Goal: Information Seeking & Learning: Check status

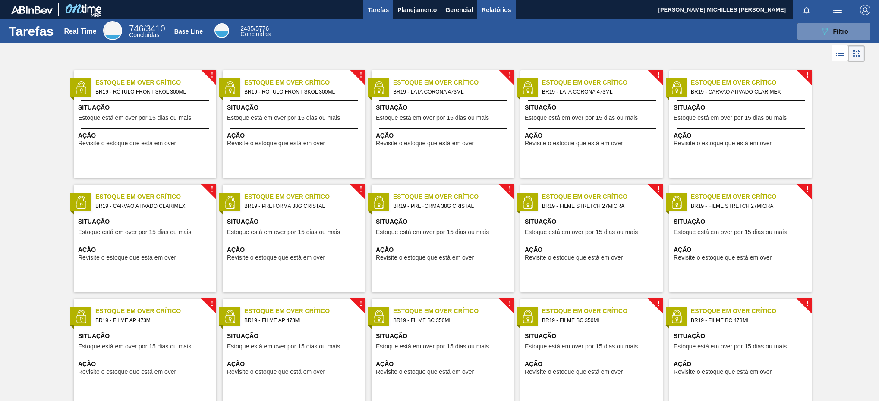
click at [483, 9] on span "Relatórios" at bounding box center [495, 10] width 29 height 10
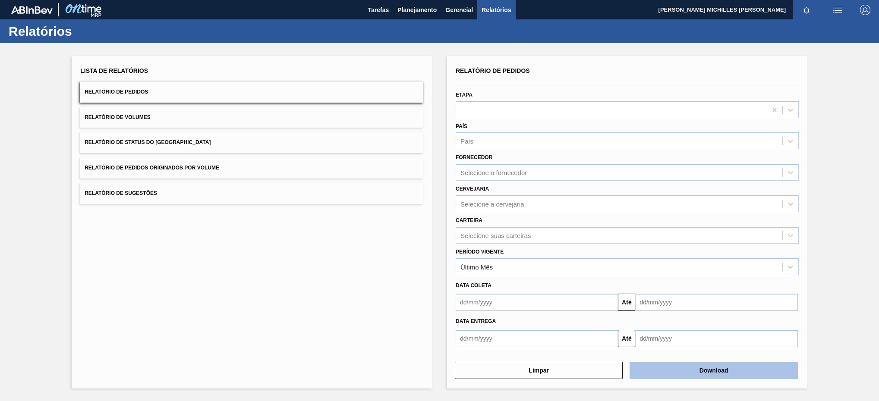
click at [711, 377] on button "Download" at bounding box center [713, 370] width 168 height 17
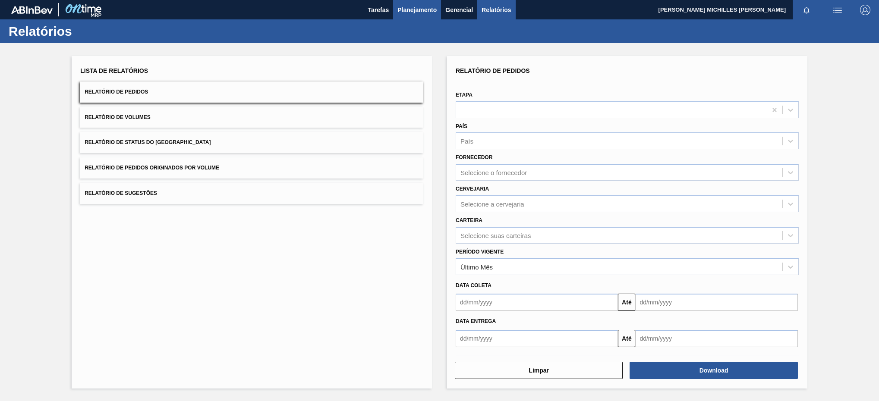
click at [431, 13] on span "Planejamento" at bounding box center [416, 10] width 39 height 10
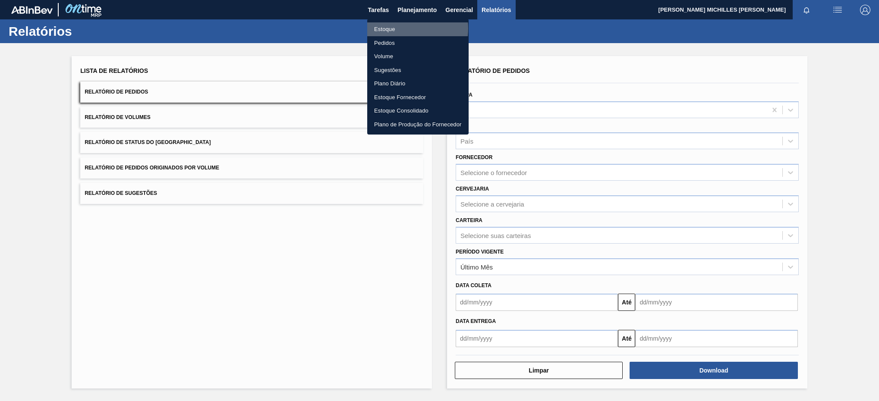
click at [391, 28] on li "Estoque" at bounding box center [417, 29] width 101 height 14
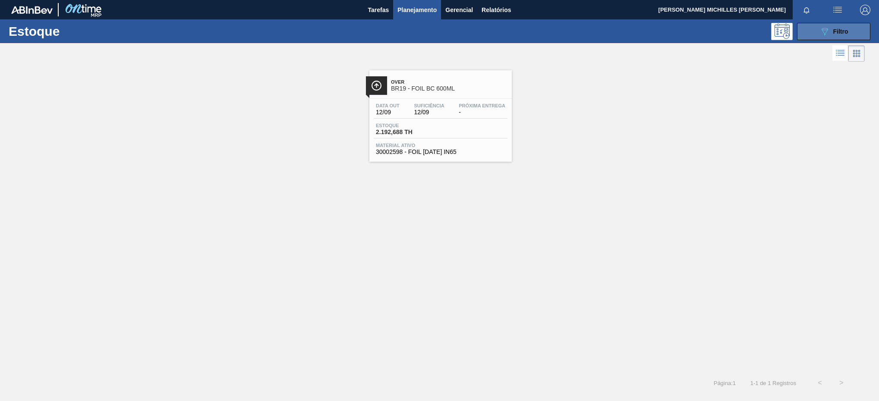
click at [823, 31] on icon "089F7B8B-B2A5-4AFE-B5C0-19BA573D28AC" at bounding box center [824, 31] width 10 height 10
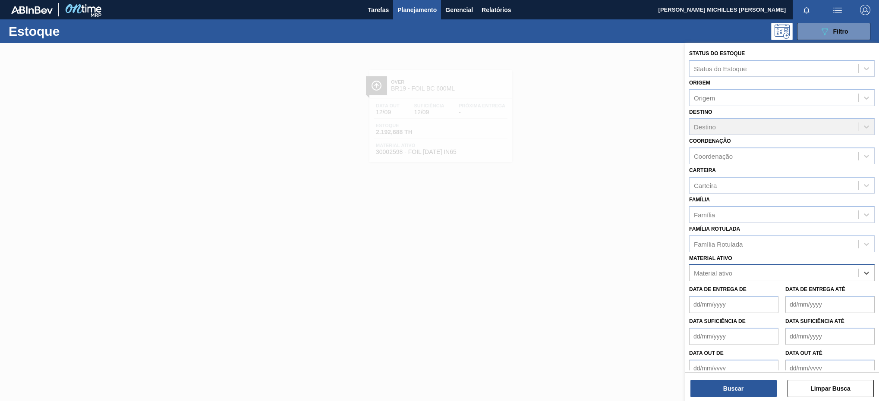
paste ativo "30011669"
type ativo "30011669"
click at [808, 290] on div "30011669 - ROLHA MET BRAHMA QR CODE 0,21CX10,5MIL" at bounding box center [781, 294] width 185 height 16
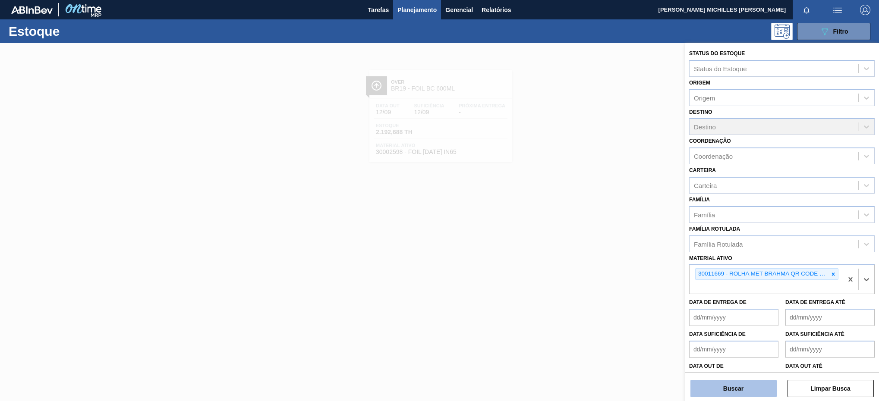
click at [748, 389] on button "Buscar" at bounding box center [733, 388] width 86 height 17
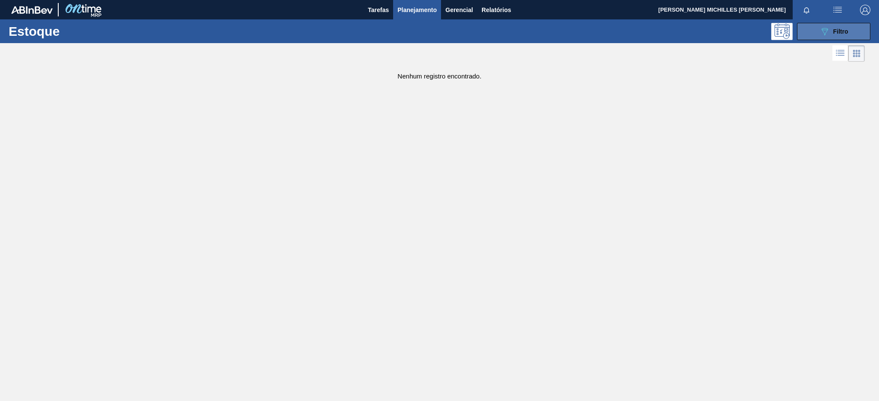
click at [807, 28] on button "089F7B8B-B2A5-4AFE-B5C0-19BA573D28AC Filtro" at bounding box center [833, 31] width 73 height 17
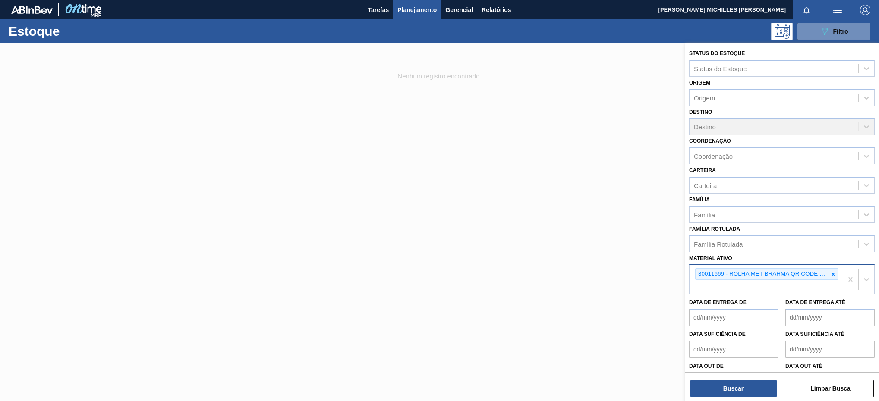
click at [785, 285] on div "30011669 - ROLHA MET BRAHMA QR CODE 0,21CX10,5MIL" at bounding box center [765, 279] width 153 height 28
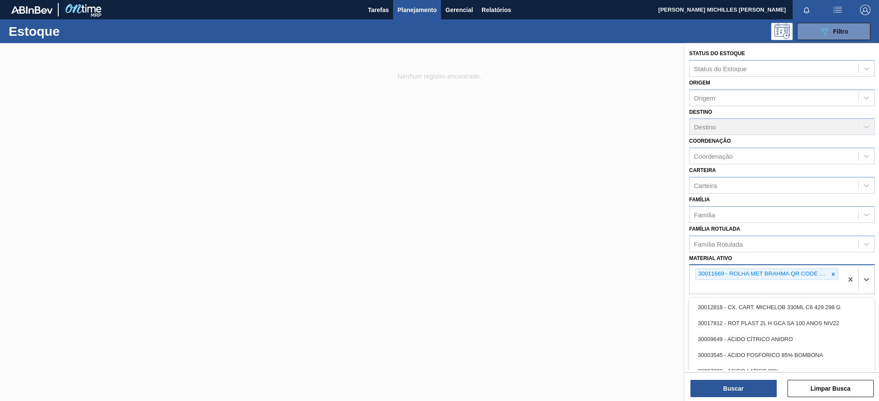
paste ativo "30031876"
type ativo "30031876"
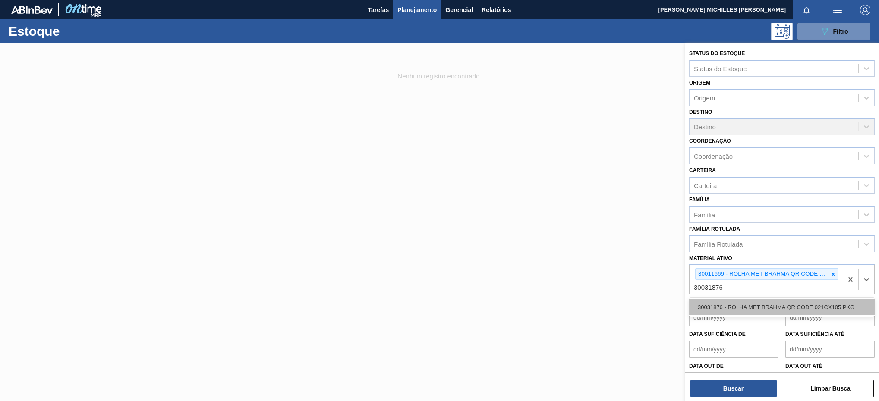
click at [780, 307] on div "30031876 - ROLHA MET BRAHMA QR CODE 021CX105 PKG" at bounding box center [781, 307] width 185 height 16
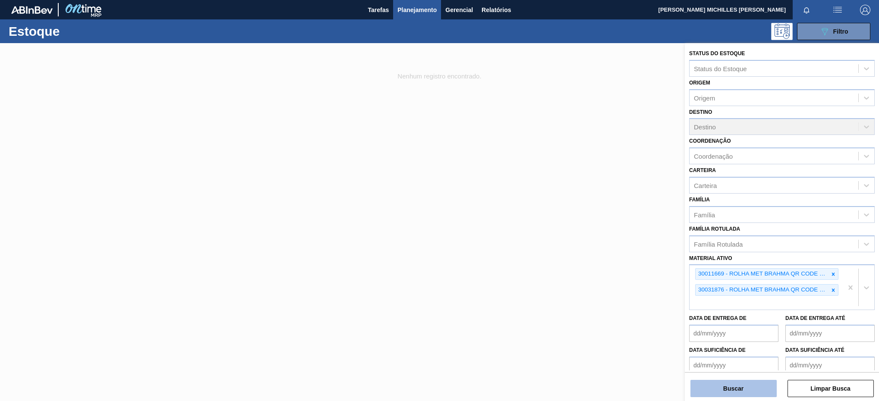
click at [766, 393] on button "Buscar" at bounding box center [733, 388] width 86 height 17
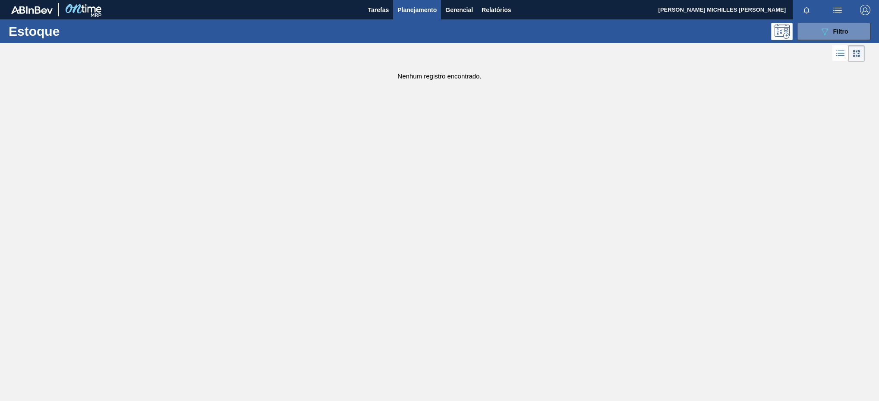
click at [816, 41] on div "Estoque 089F7B8B-B2A5-4AFE-B5C0-19BA573D28AC Filtro" at bounding box center [439, 31] width 879 height 24
click at [818, 38] on button "089F7B8B-B2A5-4AFE-B5C0-19BA573D28AC Filtro" at bounding box center [833, 31] width 73 height 17
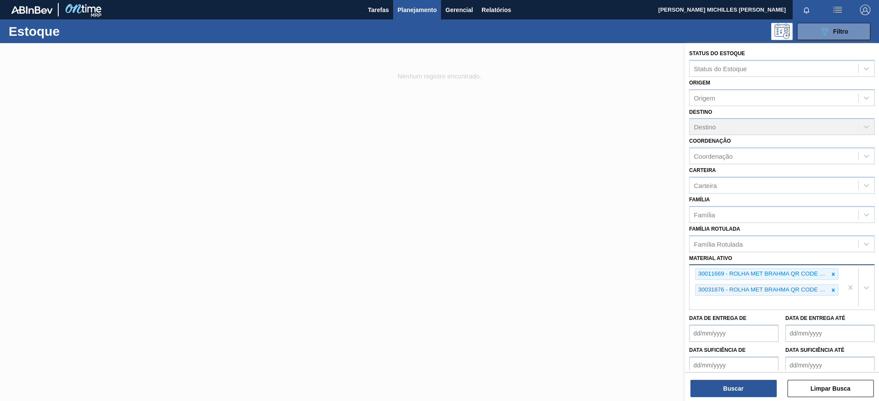
drag, startPoint x: 831, startPoint y: 294, endPoint x: 831, endPoint y: 282, distance: 11.6
click at [831, 292] on div at bounding box center [832, 290] width 9 height 11
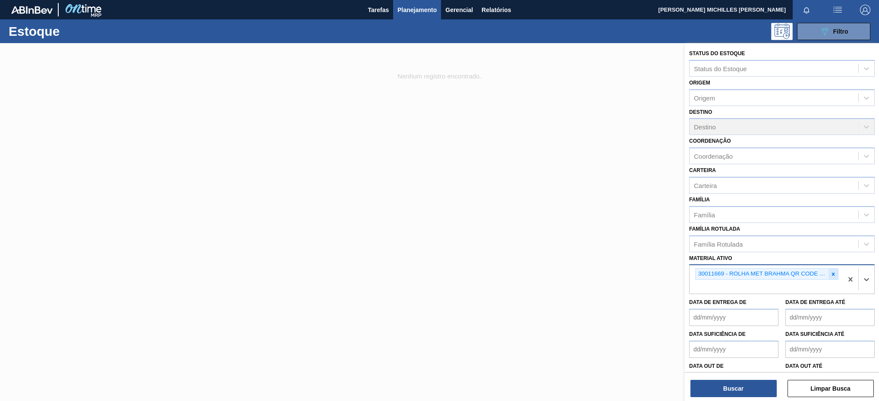
click at [830, 275] on icon at bounding box center [833, 274] width 6 height 6
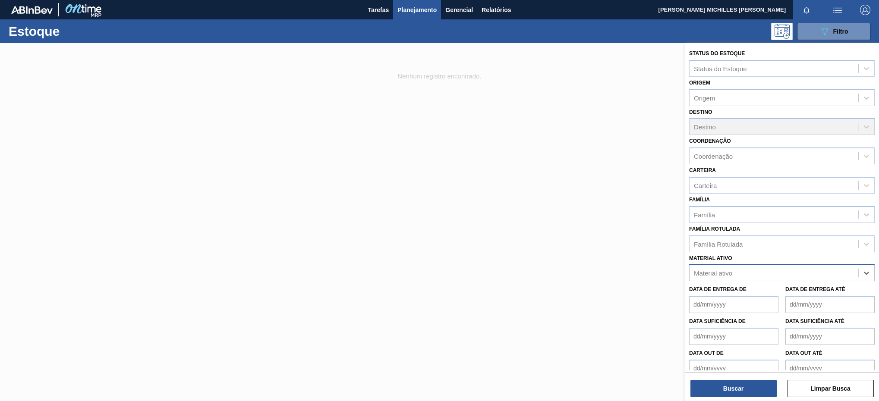
paste ativo "30033934"
type ativo "30033934"
click at [816, 292] on div "30033934 - ROLHA MET BRAH QR CODE 021CX105" at bounding box center [781, 294] width 185 height 16
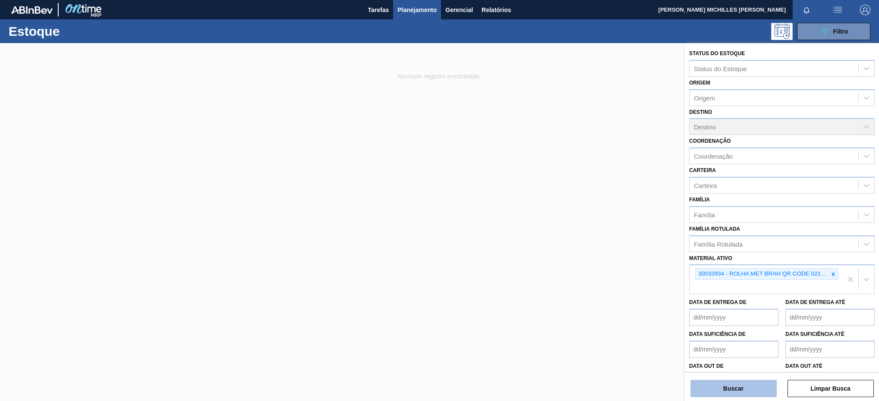
click at [769, 383] on button "Buscar" at bounding box center [733, 388] width 86 height 17
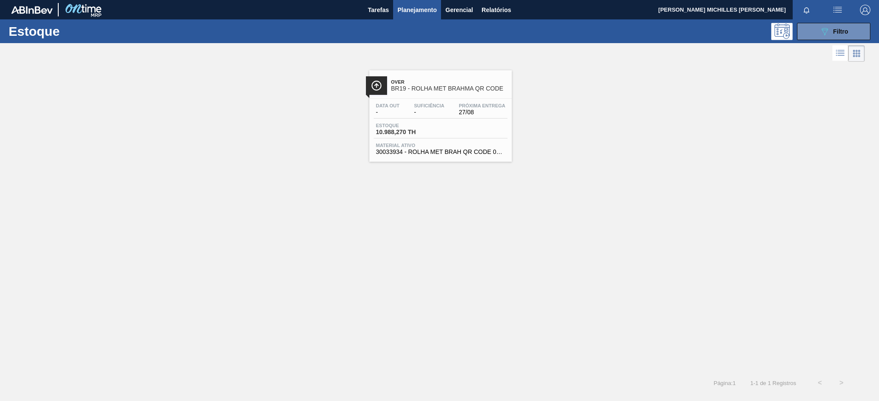
click at [453, 107] on div "Data out - Suficiência - Próxima Entrega 27/08" at bounding box center [441, 111] width 134 height 16
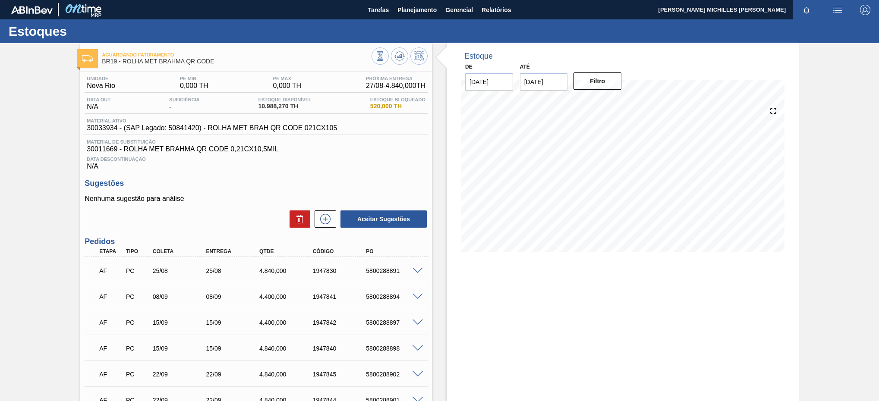
click at [338, 274] on div "1947830" at bounding box center [341, 270] width 60 height 7
click at [412, 273] on div at bounding box center [418, 270] width 17 height 6
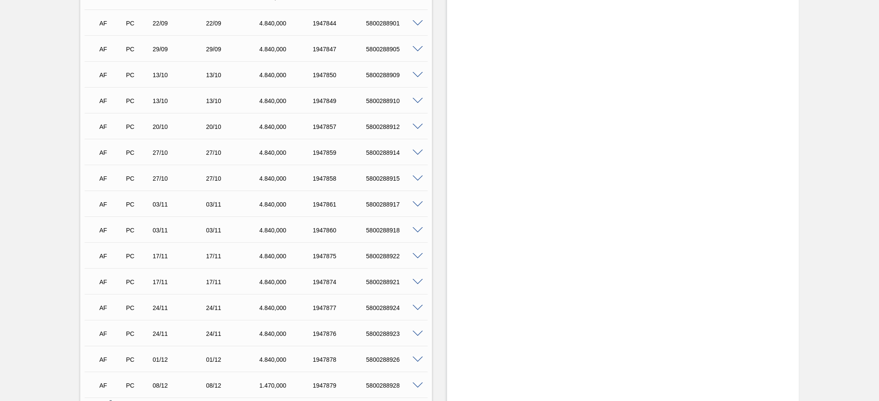
scroll to position [162, 0]
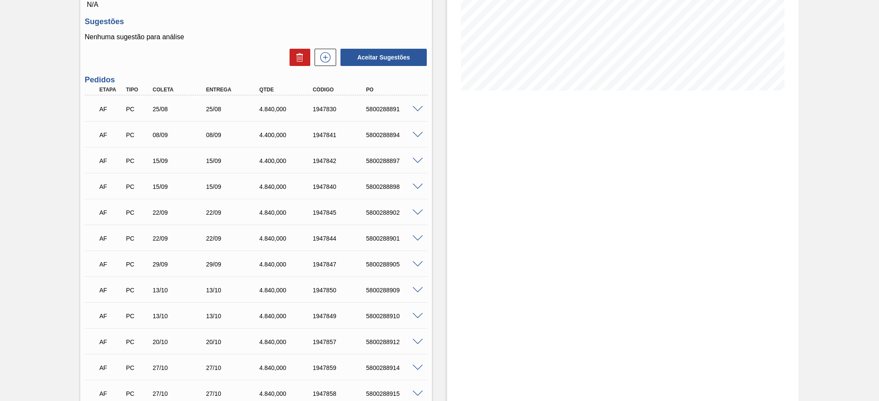
click at [421, 110] on span at bounding box center [417, 109] width 10 height 6
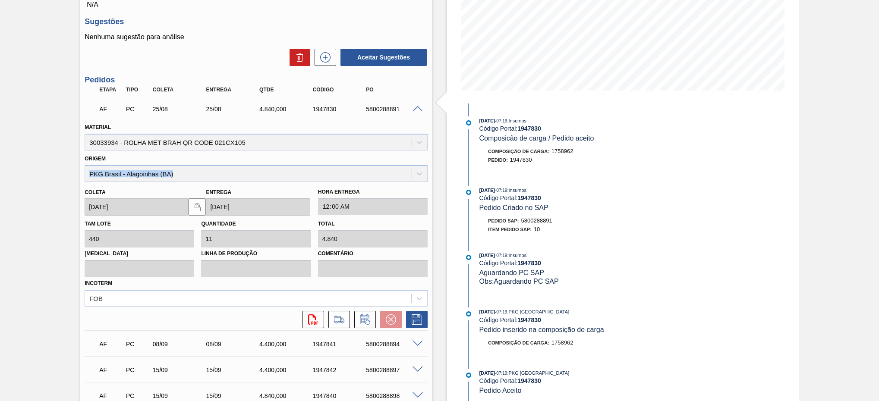
drag, startPoint x: 186, startPoint y: 173, endPoint x: 82, endPoint y: 176, distance: 104.9
click at [82, 176] on div "Origem PKG Brasil - Alagoinhas (BA)" at bounding box center [256, 167] width 350 height 29
copy div "PKG Brasil - Alagoinhas (BA)"
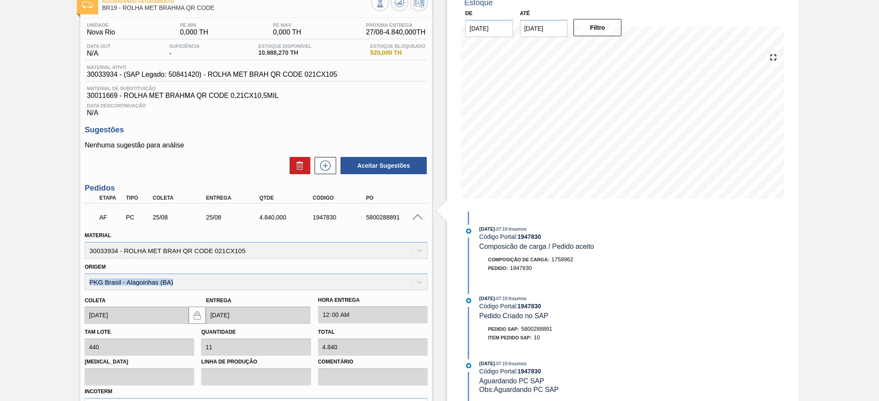
scroll to position [0, 0]
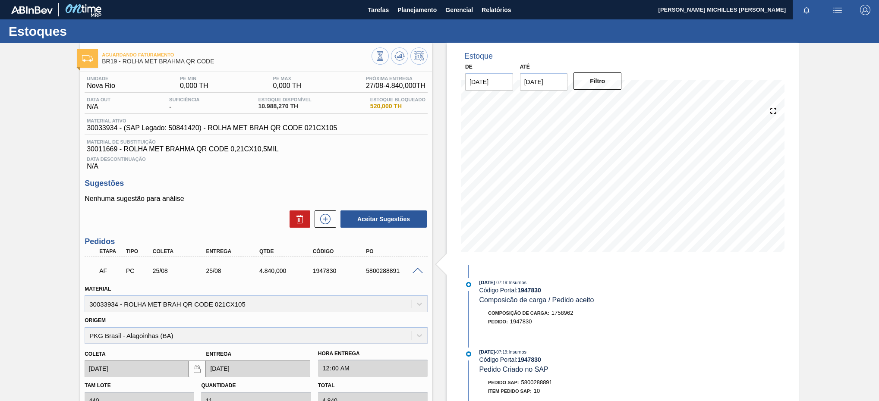
click at [104, 153] on span "30011669 - ROLHA MET BRAHMA QR CODE 0,21CX10,5MIL" at bounding box center [256, 149] width 339 height 8
copy span "30011669"
click at [109, 129] on span "30033934 - (SAP Legado: 50841420) - ROLHA MET BRAH QR CODE 021CX105" at bounding box center [212, 128] width 250 height 8
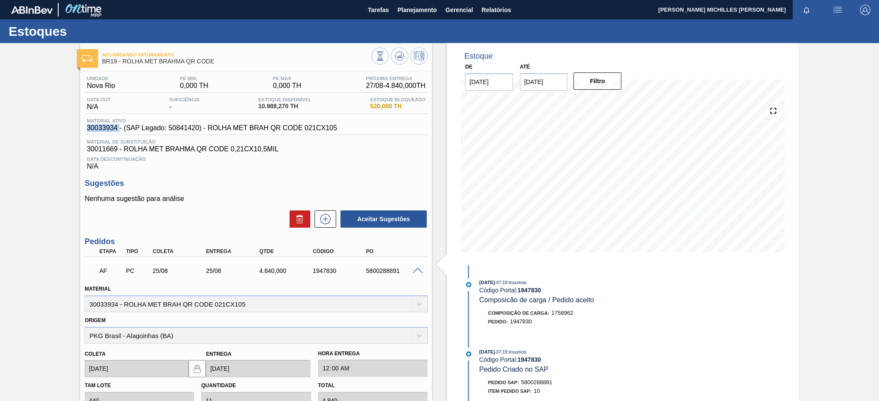
copy span "30033934"
click at [109, 151] on span "30011669 - ROLHA MET BRAHMA QR CODE 0,21CX10,5MIL" at bounding box center [256, 149] width 339 height 8
copy span "30011669"
click at [415, 16] on button "Planejamento" at bounding box center [417, 9] width 48 height 19
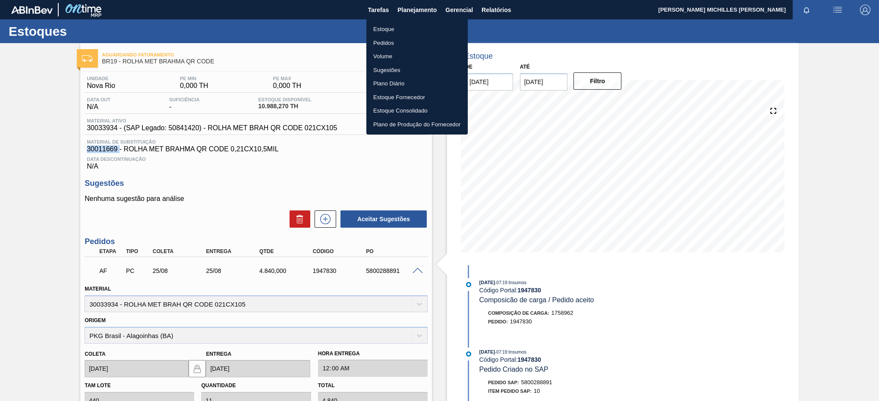
click at [408, 27] on li "Estoque" at bounding box center [416, 29] width 101 height 14
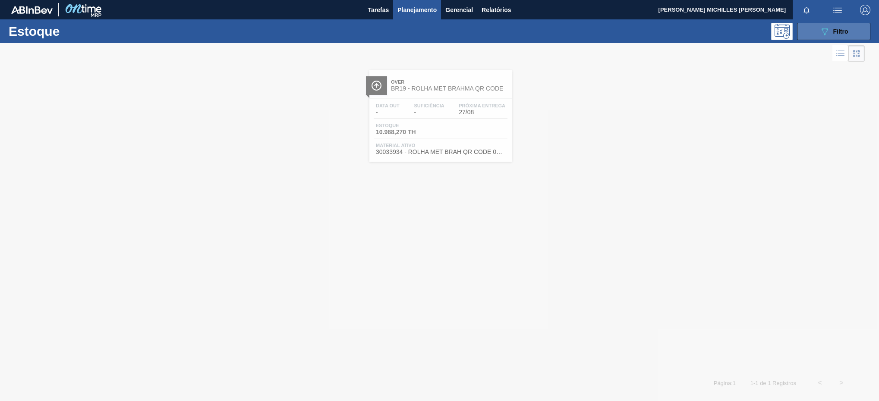
click at [835, 38] on button "089F7B8B-B2A5-4AFE-B5C0-19BA573D28AC Filtro" at bounding box center [833, 31] width 73 height 17
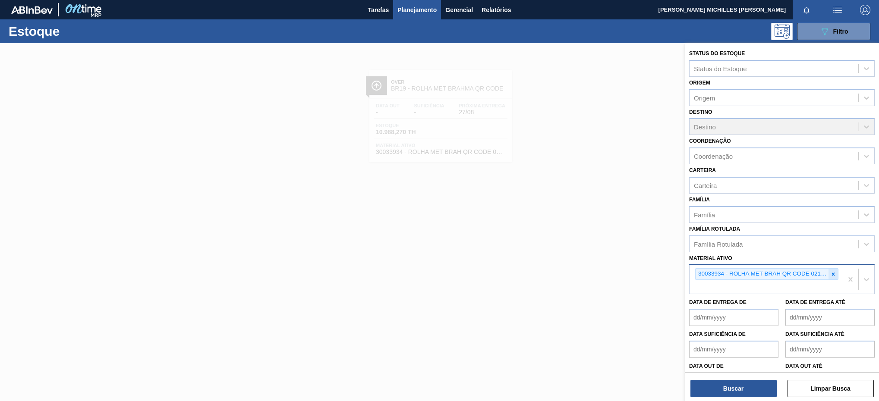
click at [830, 275] on icon at bounding box center [833, 274] width 6 height 6
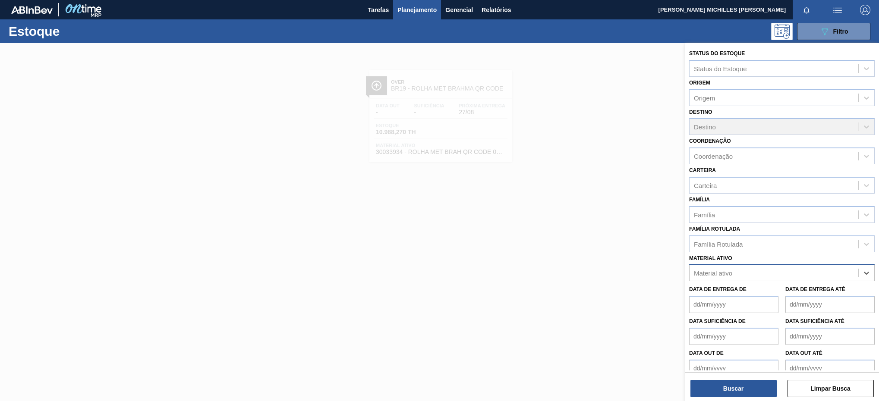
paste ativo "30002598"
type ativo "30002598"
click at [826, 301] on div "30002598 - FOIL [DATE] IN65" at bounding box center [781, 294] width 185 height 16
paste ativo "30003003"
type ativo "30003003"
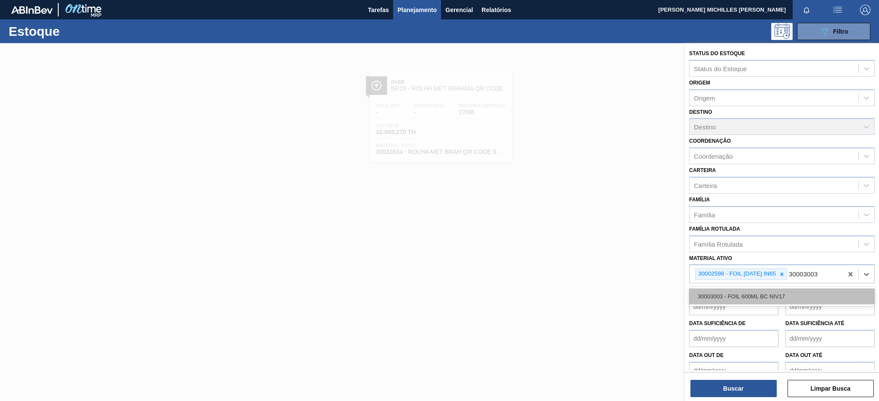
click at [791, 294] on div "30003003 - FOIL 600ML BC NIV17" at bounding box center [781, 297] width 185 height 16
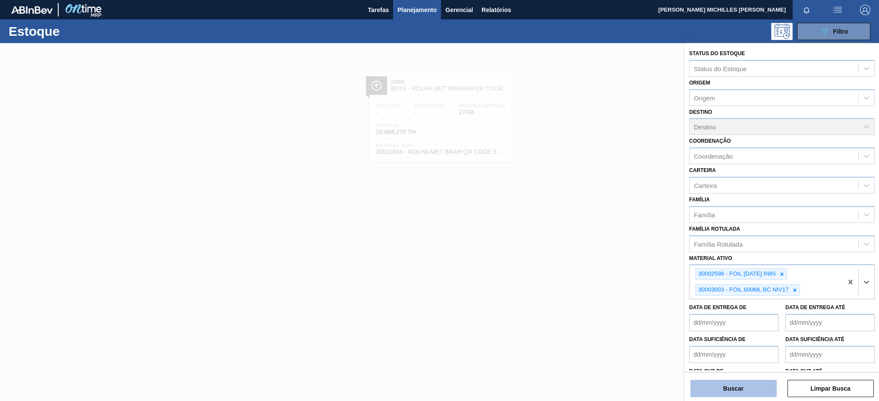
click at [750, 394] on button "Buscar" at bounding box center [733, 388] width 86 height 17
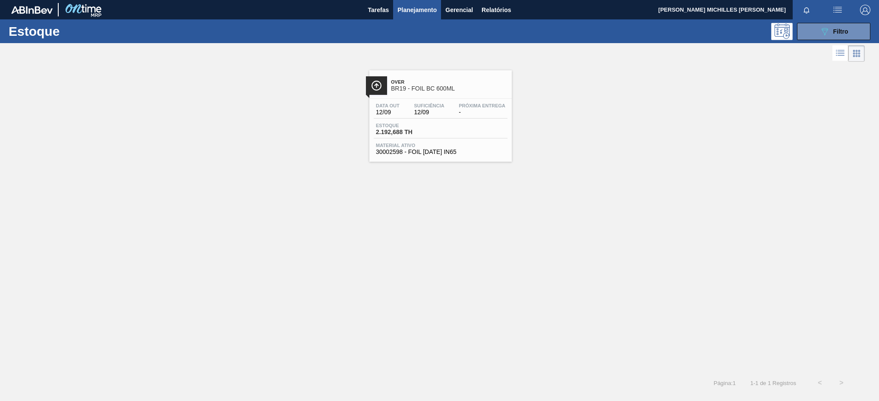
click at [461, 136] on div "Estoque 2.192,688 TH" at bounding box center [441, 131] width 134 height 16
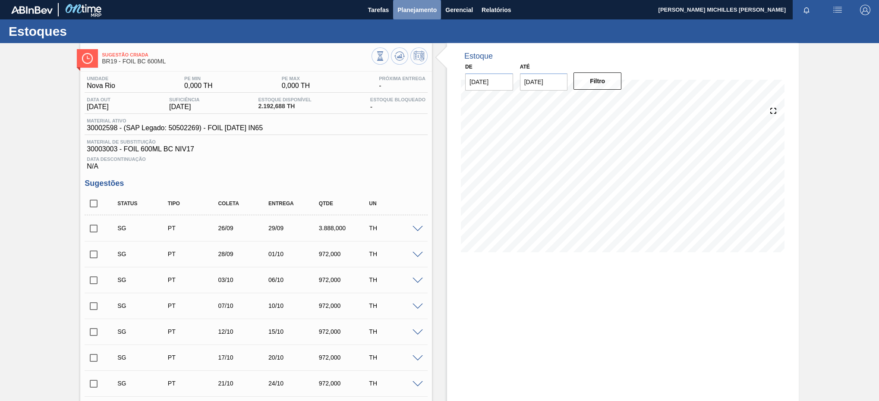
click at [410, 4] on button "Planejamento" at bounding box center [417, 9] width 48 height 19
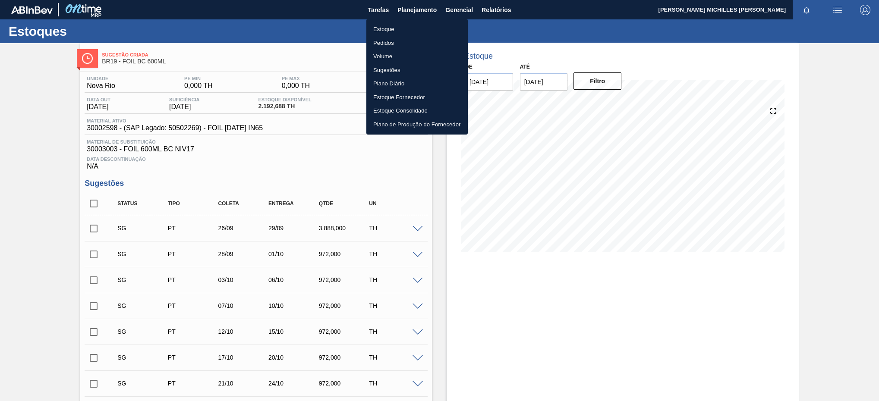
click at [455, 26] on li "Estoque" at bounding box center [416, 29] width 101 height 14
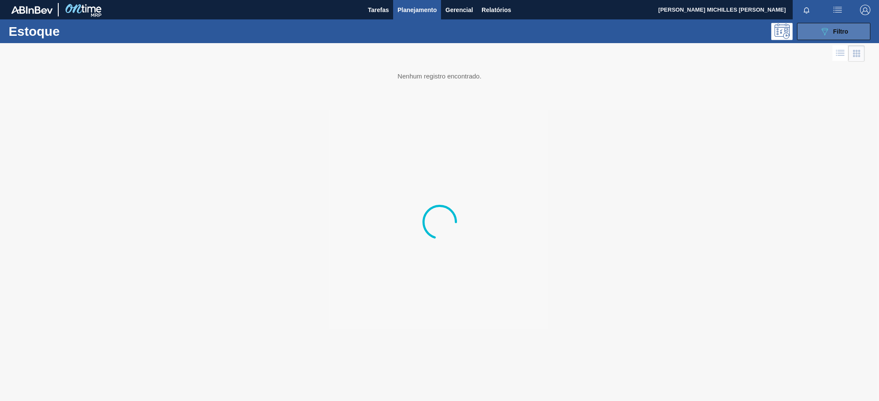
click at [849, 38] on button "089F7B8B-B2A5-4AFE-B5C0-19BA573D28AC Filtro" at bounding box center [833, 31] width 73 height 17
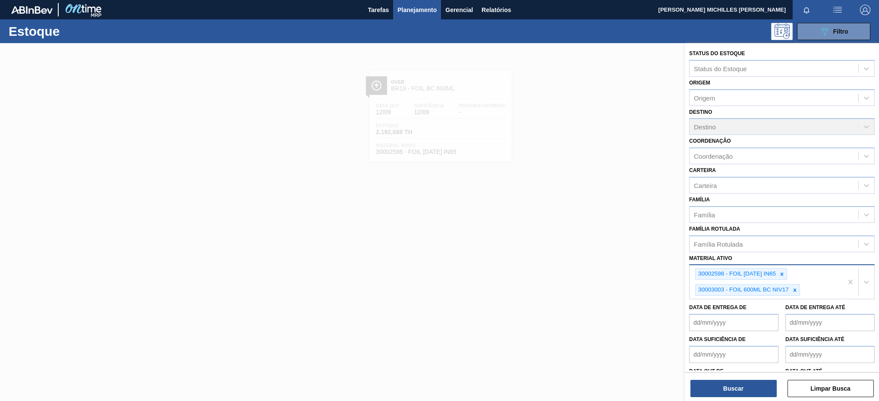
click at [796, 280] on div "30002598 - FOIL [DATE] IN65 30003003 - FOIL 600ML BC NIV17" at bounding box center [765, 282] width 153 height 34
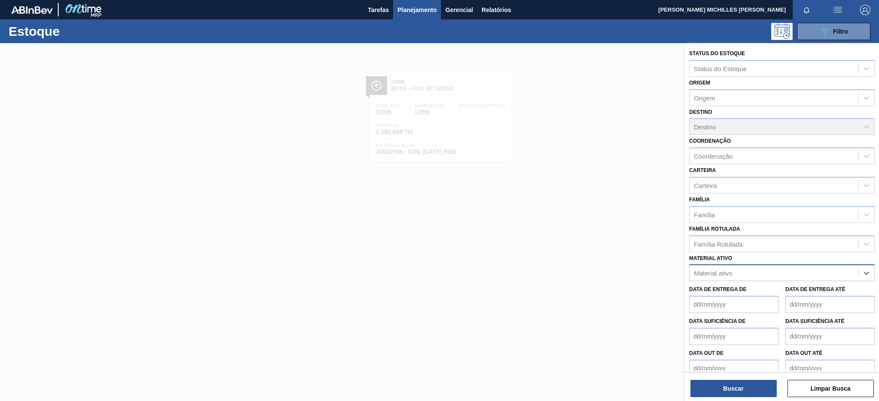
paste ativo "30006636"
type ativo "30006636"
click at [783, 292] on div "30006636 - KIT PEPSI COLA ZERO BIB NF" at bounding box center [781, 294] width 185 height 16
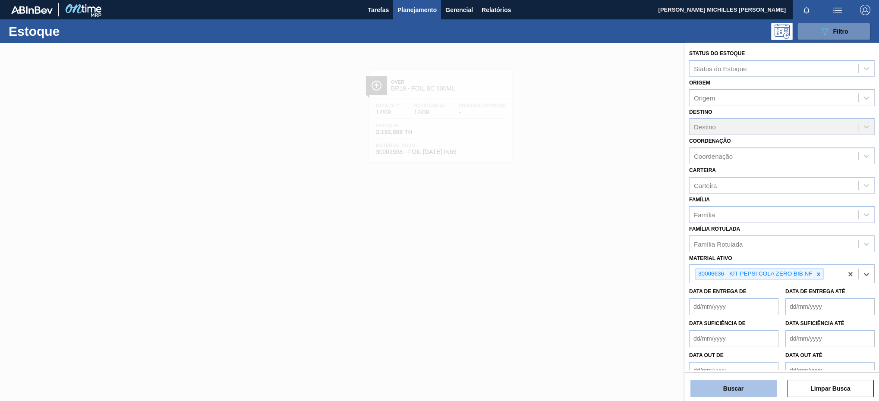
click at [758, 386] on button "Buscar" at bounding box center [733, 388] width 86 height 17
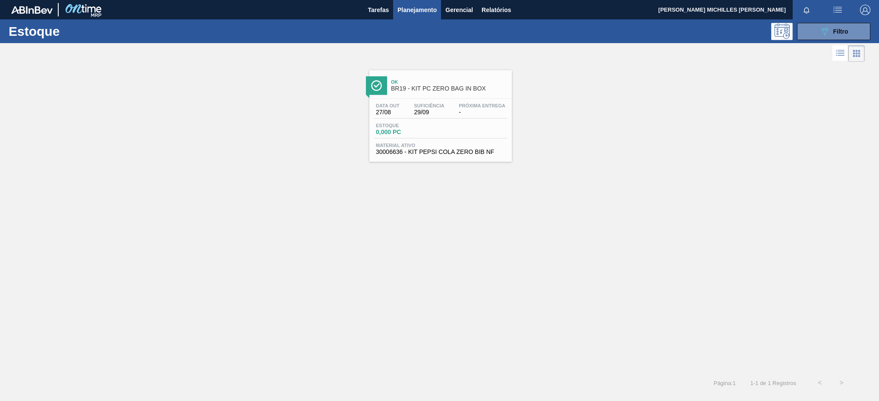
click at [448, 113] on div "Data out 27/08 Suficiência 29/09 Próxima Entrega -" at bounding box center [441, 111] width 134 height 16
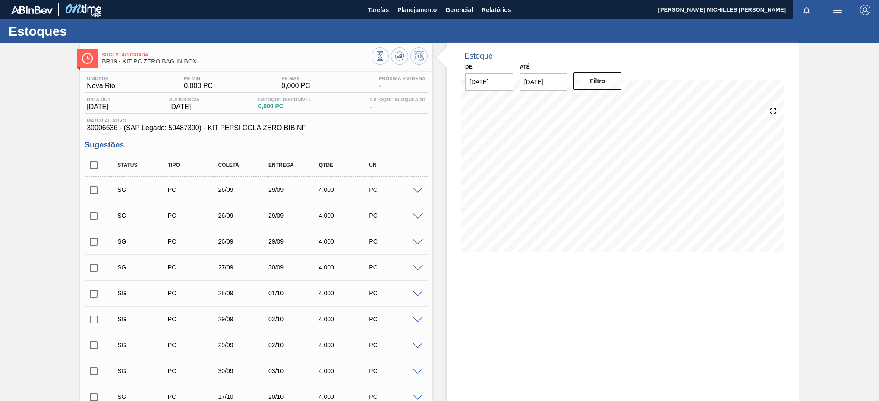
click at [104, 131] on span "30006636 - (SAP Legado: 50487390) - KIT PEPSI COLA ZERO BIB NF" at bounding box center [256, 128] width 339 height 8
copy span "30006636"
click at [546, 87] on input "[DATE]" at bounding box center [544, 81] width 48 height 17
click at [584, 81] on button "Filtro" at bounding box center [597, 80] width 48 height 17
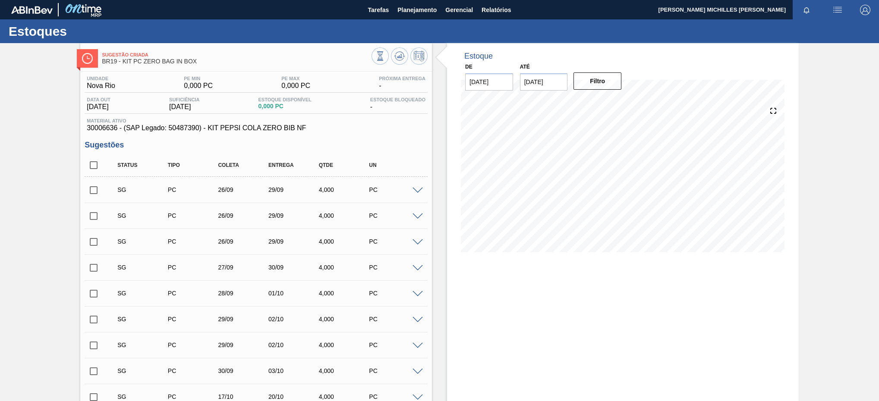
click at [564, 89] on input "[DATE]" at bounding box center [544, 81] width 48 height 17
click at [559, 186] on div "30" at bounding box center [558, 186] width 12 height 12
type input "[DATE]"
click at [593, 86] on button "Filtro" at bounding box center [597, 80] width 48 height 17
click at [417, 191] on span at bounding box center [417, 191] width 10 height 6
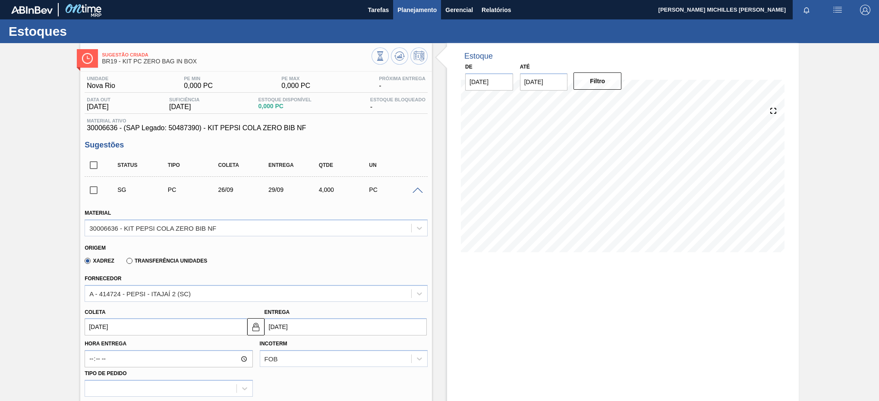
click at [411, 13] on span "Planejamento" at bounding box center [416, 10] width 39 height 10
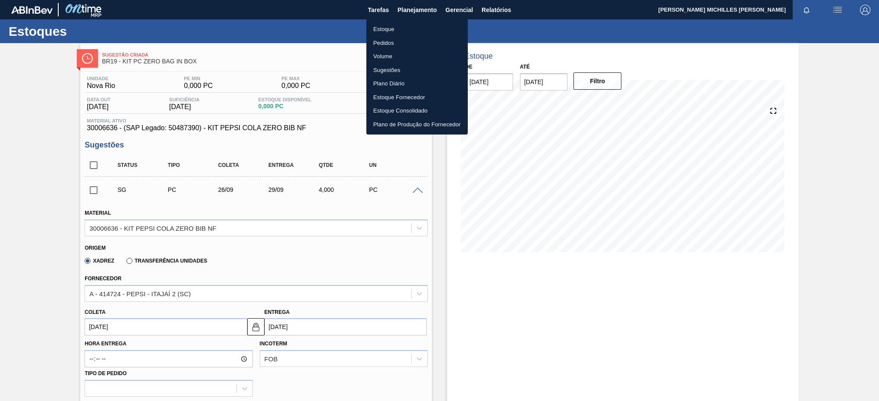
click at [425, 29] on li "Estoque" at bounding box center [416, 29] width 101 height 14
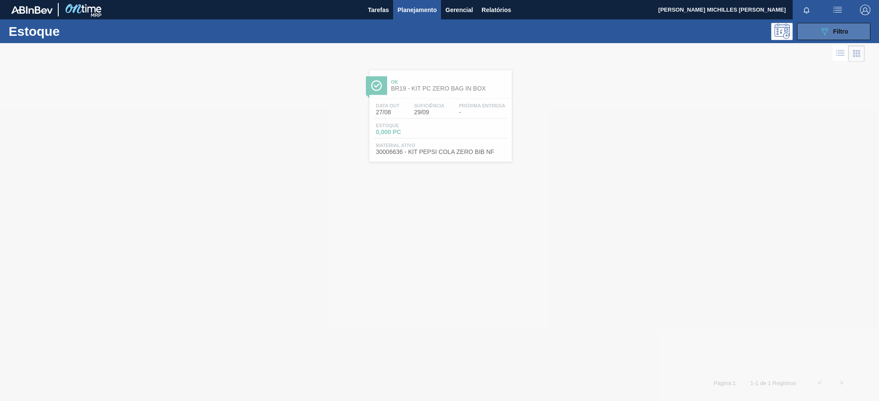
click at [813, 38] on button "089F7B8B-B2A5-4AFE-B5C0-19BA573D28AC Filtro" at bounding box center [833, 31] width 73 height 17
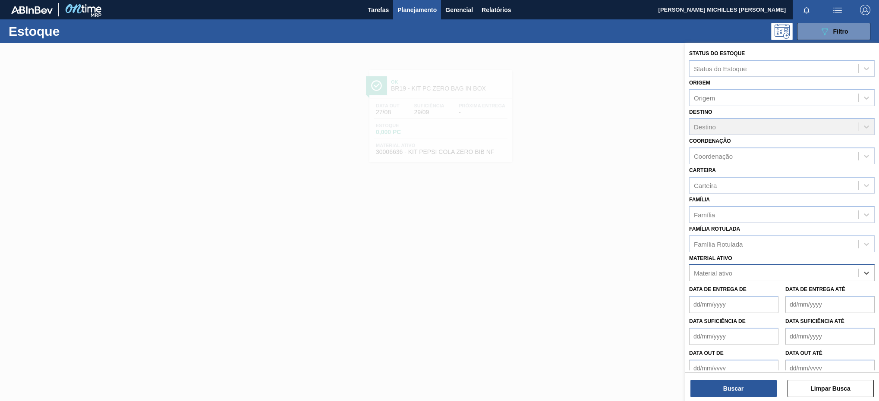
click at [803, 253] on div "Material ativo Select is focused ,type to refine list, press Down to open the m…" at bounding box center [781, 266] width 185 height 29
click at [711, 270] on div "Material ativo" at bounding box center [713, 273] width 38 height 7
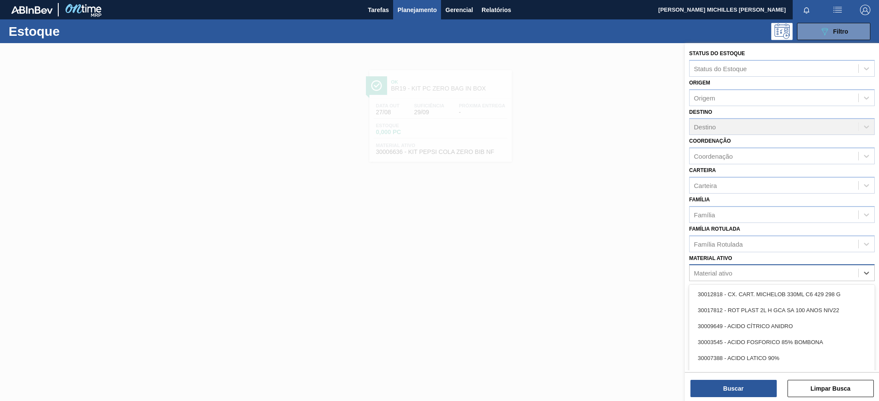
paste ativo "30002824"
type ativo "30002824"
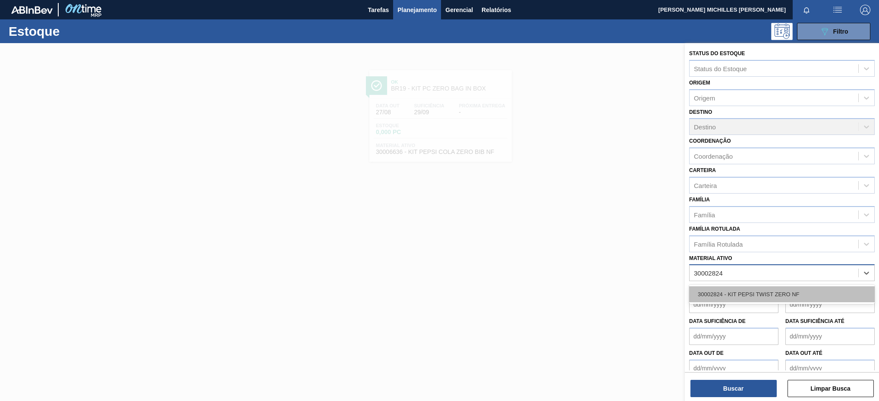
click at [746, 295] on div "30002824 - KIT PEPSI TWIST ZERO NF" at bounding box center [781, 294] width 185 height 16
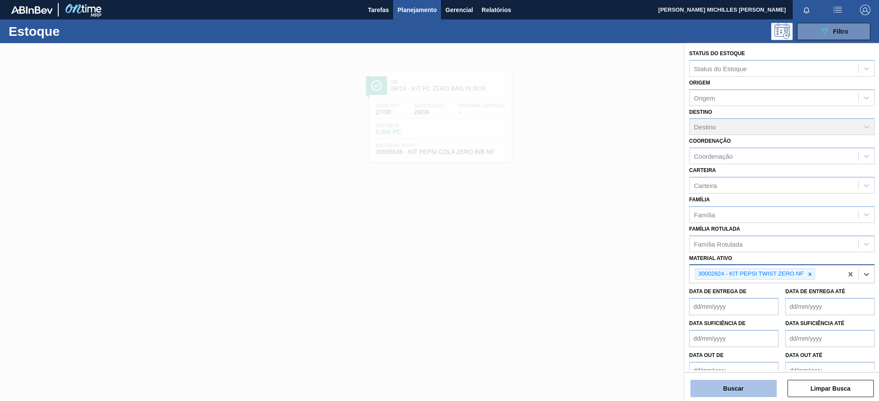
click at [716, 390] on button "Buscar" at bounding box center [733, 388] width 86 height 17
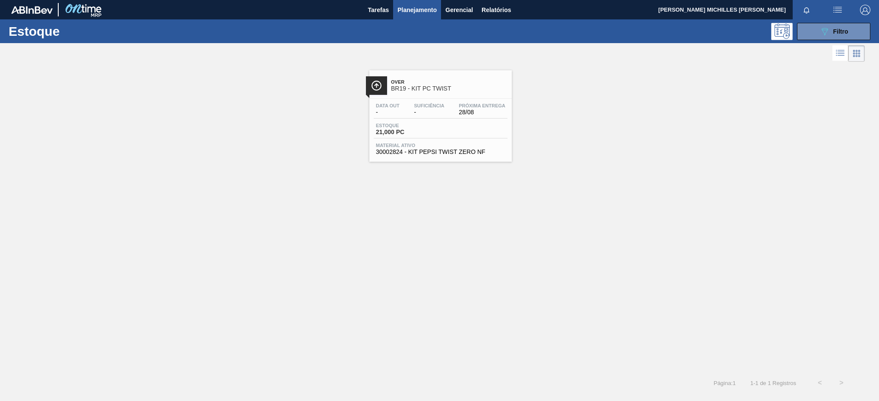
click at [477, 136] on div "Estoque 21,000 PC" at bounding box center [441, 131] width 134 height 16
